Goal: Task Accomplishment & Management: Manage account settings

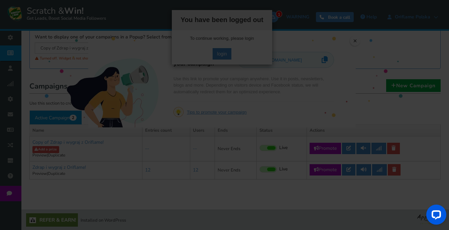
click at [224, 54] on div at bounding box center [224, 115] width 449 height 230
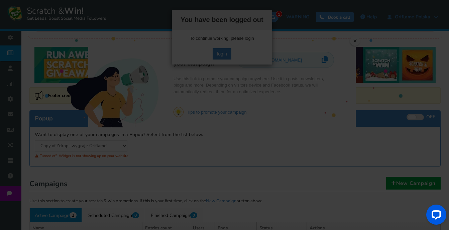
scroll to position [31, 0]
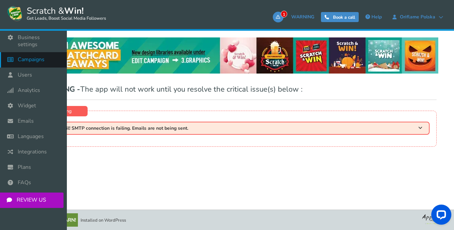
click at [34, 56] on span "Campaigns" at bounding box center [31, 59] width 27 height 7
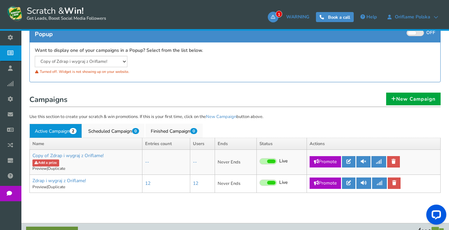
scroll to position [131, 0]
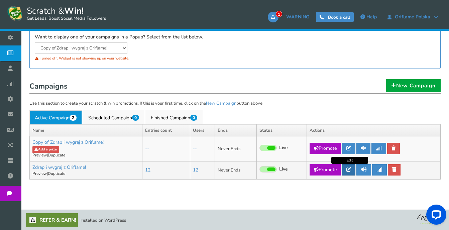
click at [353, 171] on link at bounding box center [348, 169] width 13 height 11
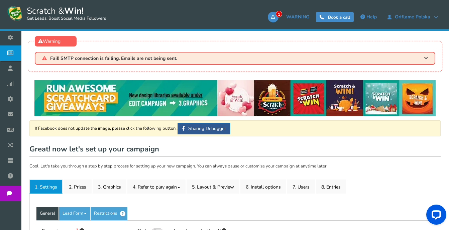
type input "Zdrap i wygraj z Oriflame!"
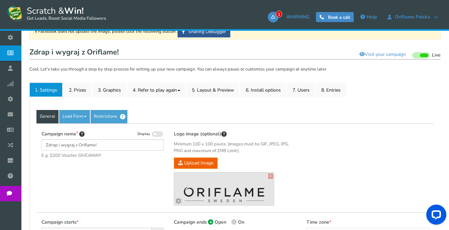
scroll to position [100, 0]
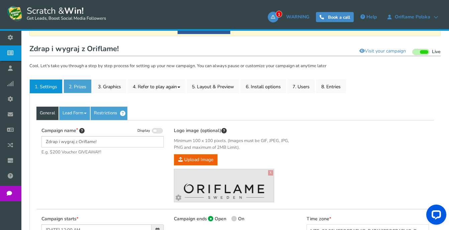
click at [82, 87] on link "2. Prizes" at bounding box center [77, 86] width 28 height 14
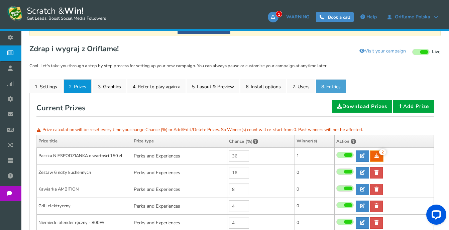
click at [327, 87] on link "8. Entries" at bounding box center [331, 86] width 30 height 14
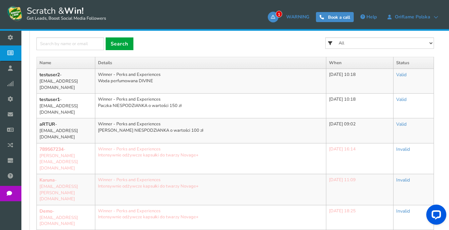
scroll to position [116, 0]
